Goal: Task Accomplishment & Management: Use online tool/utility

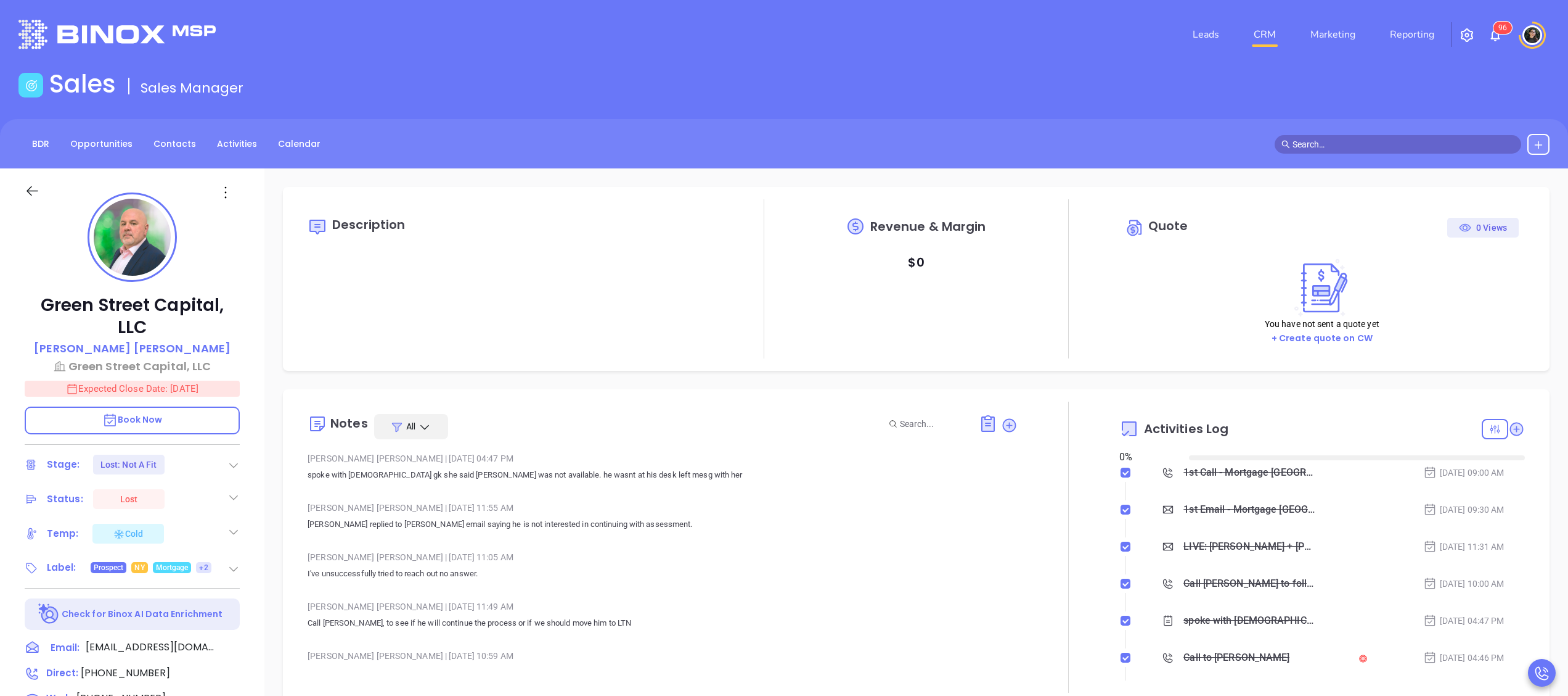
type input "[DATE]"
type input "[PERSON_NAME]"
click at [1274, 30] on link "CRM" at bounding box center [1264, 34] width 32 height 24
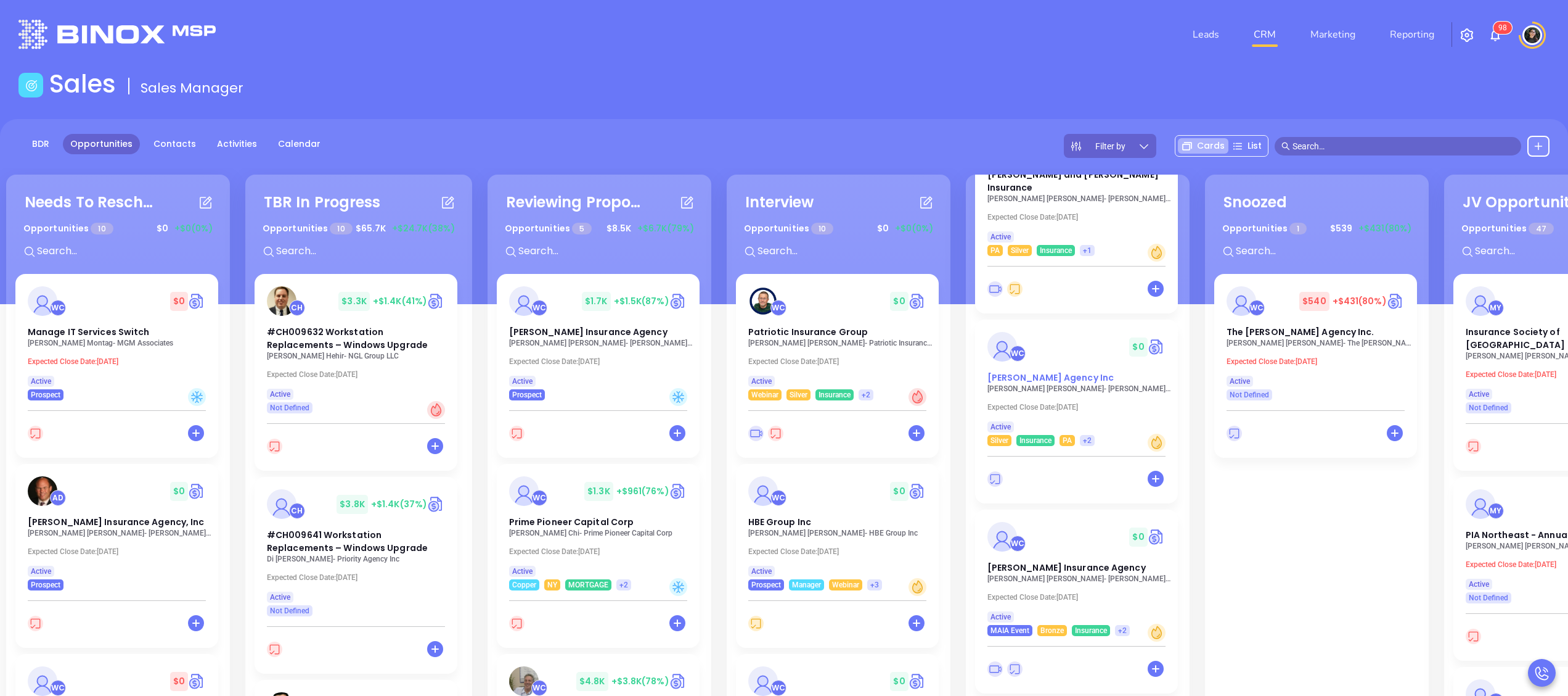
scroll to position [616, 0]
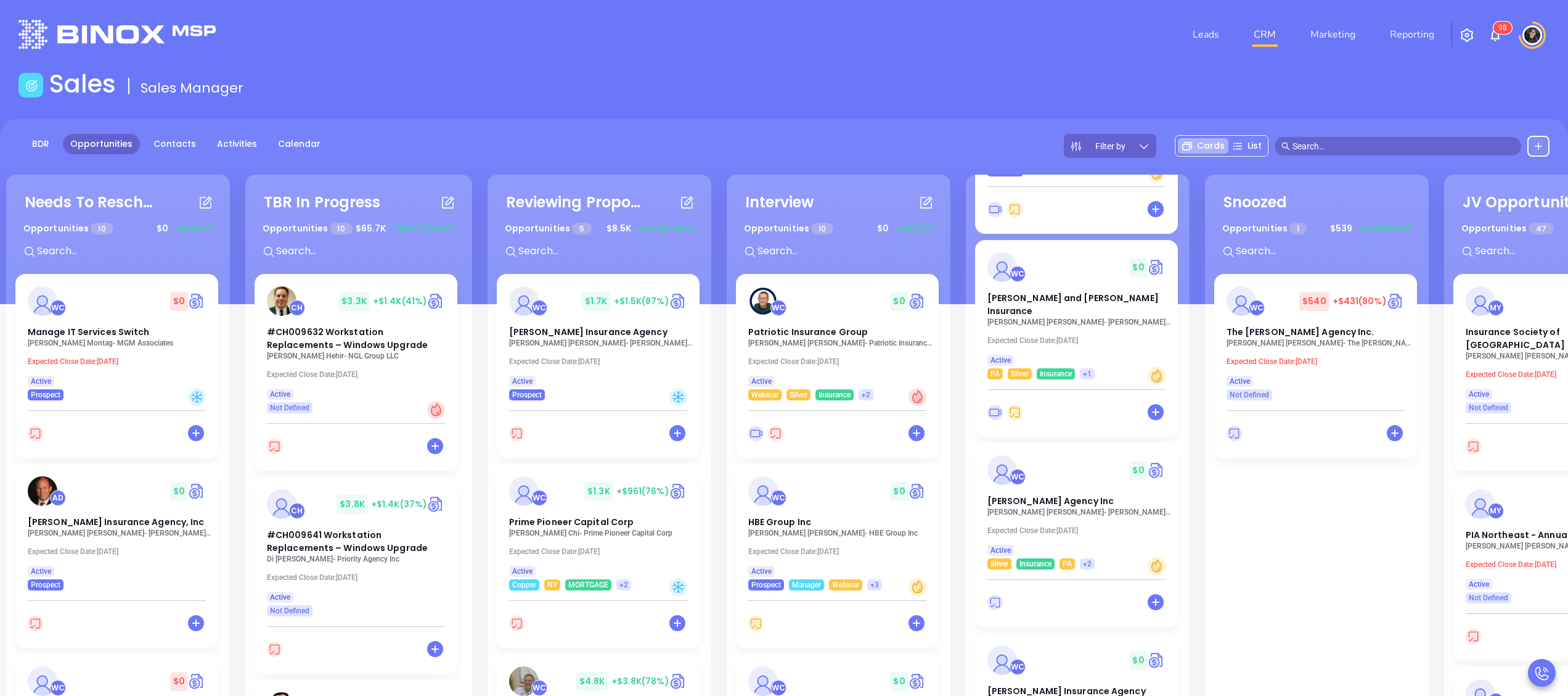
click at [1079, 318] on p "[PERSON_NAME] - [PERSON_NAME] and [PERSON_NAME] Insurance" at bounding box center [1079, 322] width 185 height 9
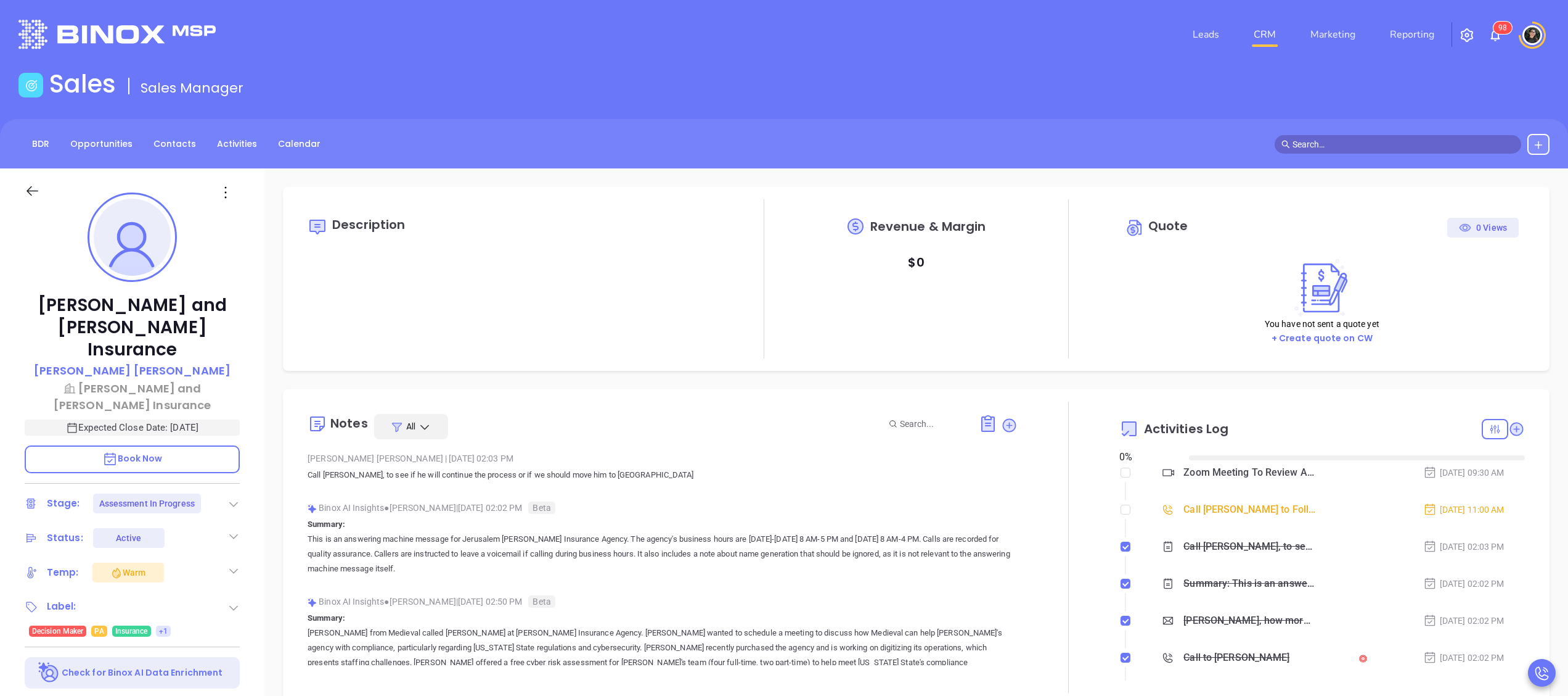
type input "[DATE]"
type input "[PERSON_NAME]"
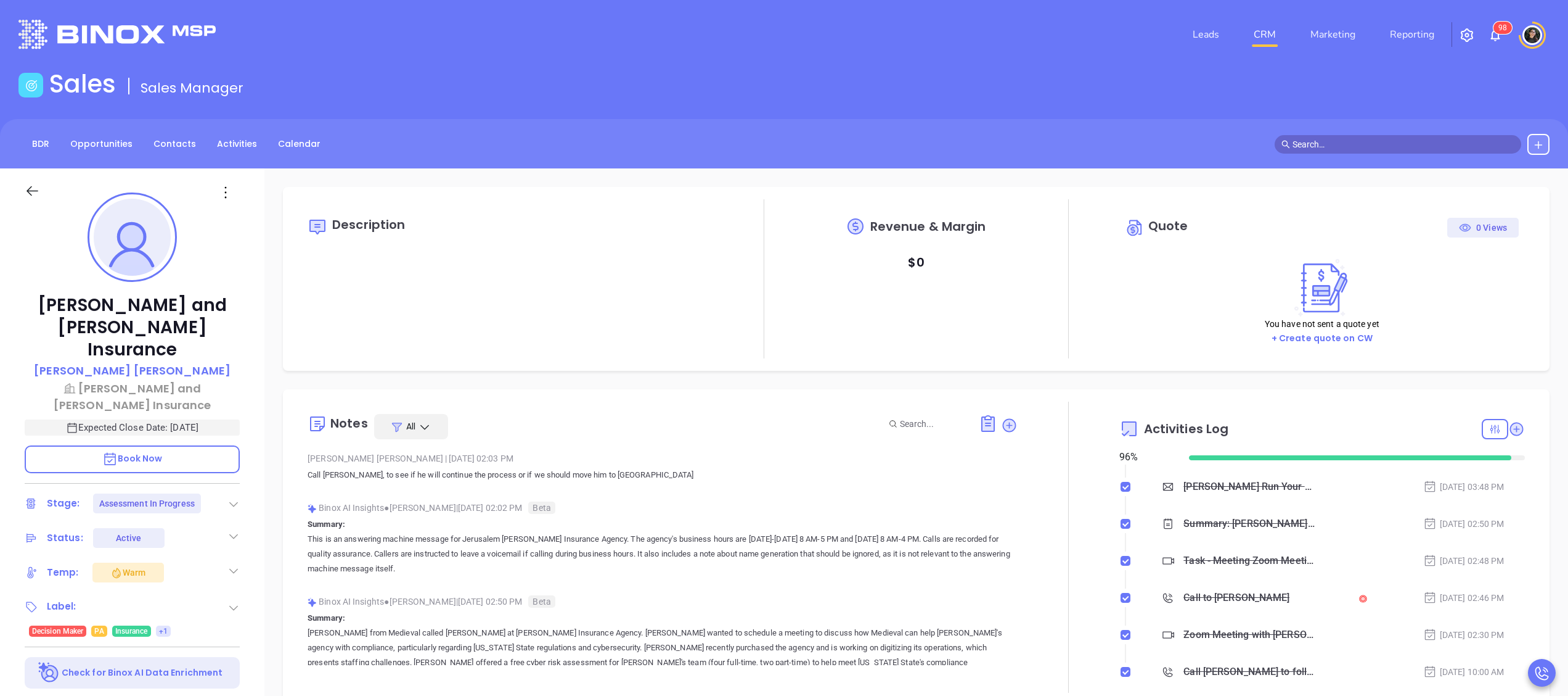
scroll to position [247, 0]
